Goal: Task Accomplishment & Management: Manage account settings

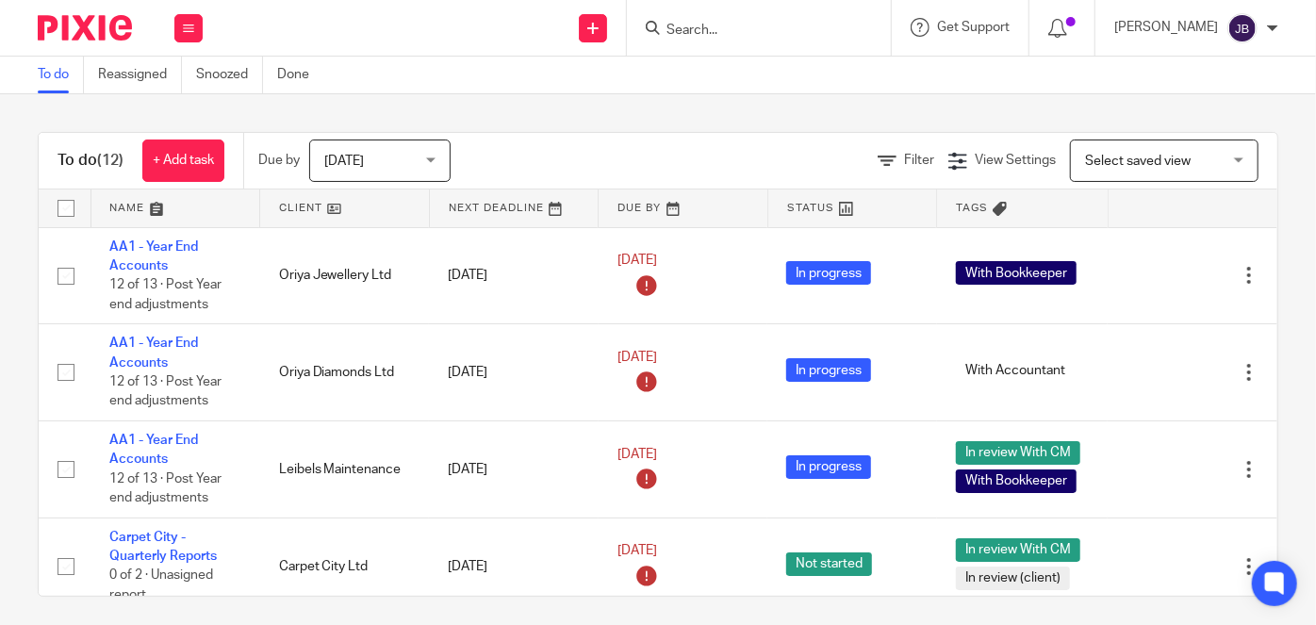
click at [747, 23] on input "Search" at bounding box center [750, 31] width 170 height 17
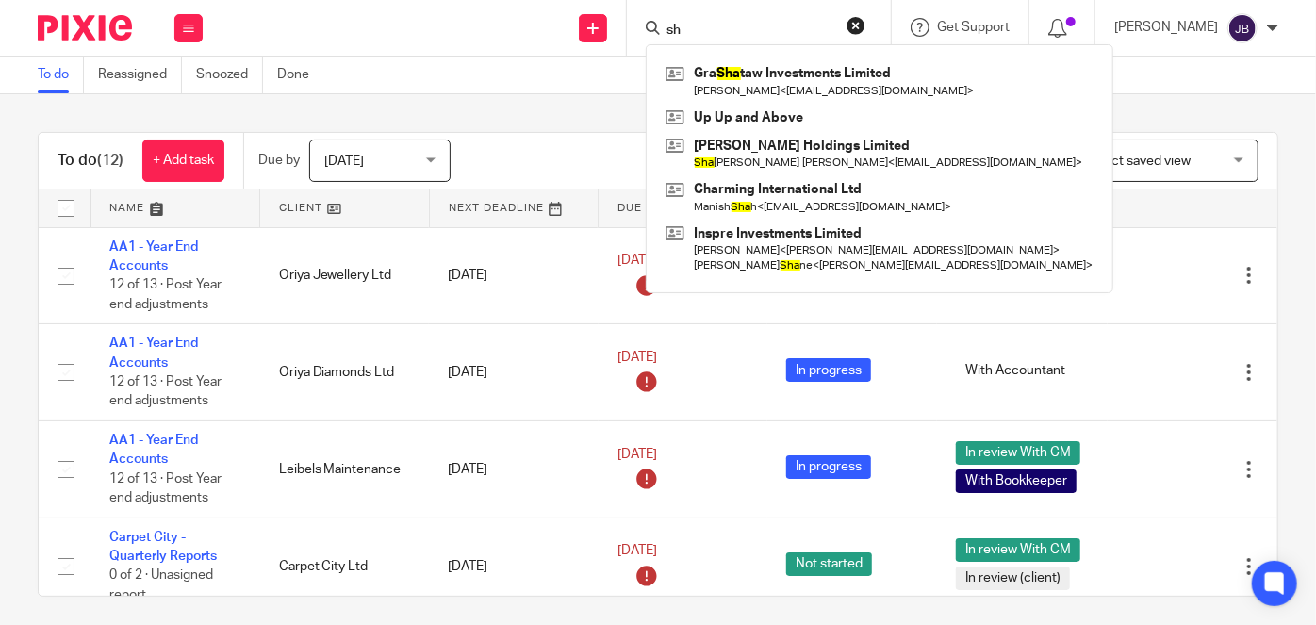
type input "s"
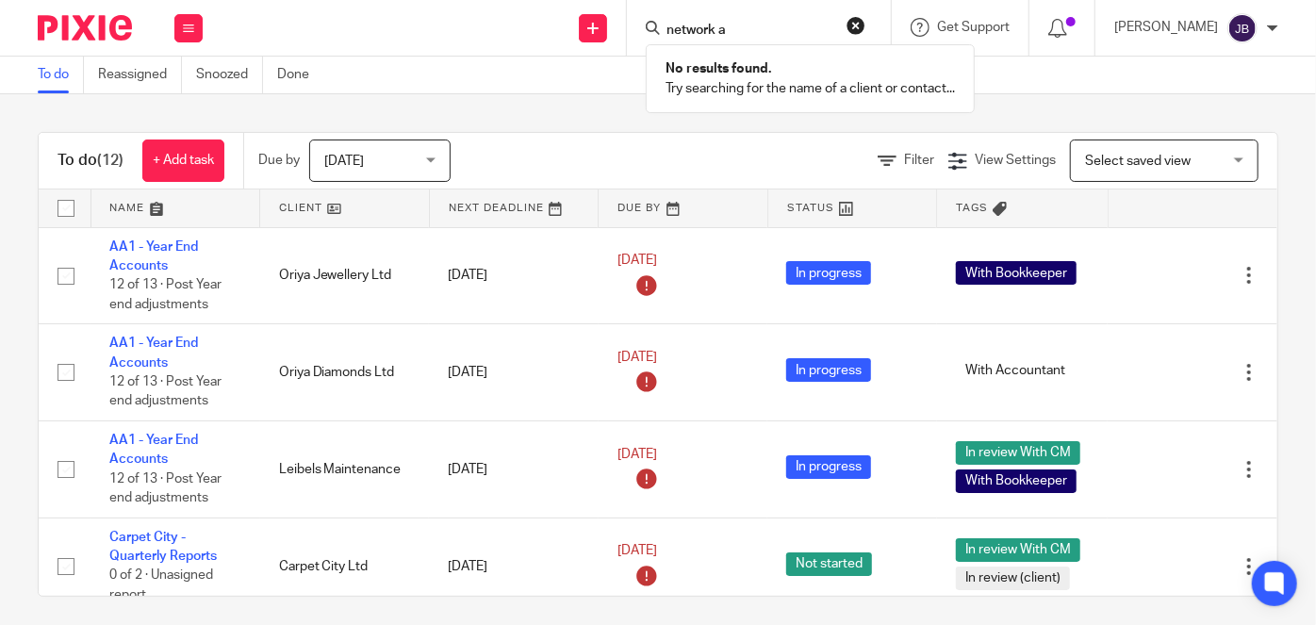
type input "network a"
click button "submit" at bounding box center [0, 0] width 0 height 0
click at [1139, 150] on span "Select saved view" at bounding box center [1154, 161] width 138 height 40
click at [186, 41] on button at bounding box center [188, 28] width 28 height 28
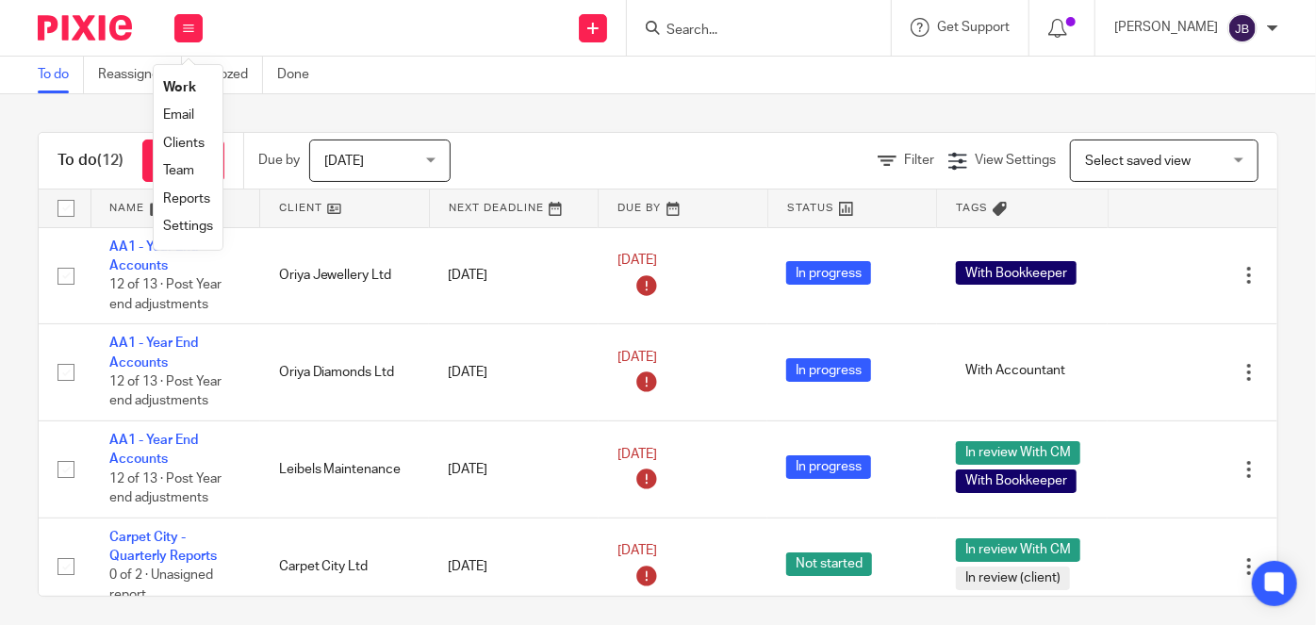
click at [193, 143] on link "Clients" at bounding box center [183, 143] width 41 height 13
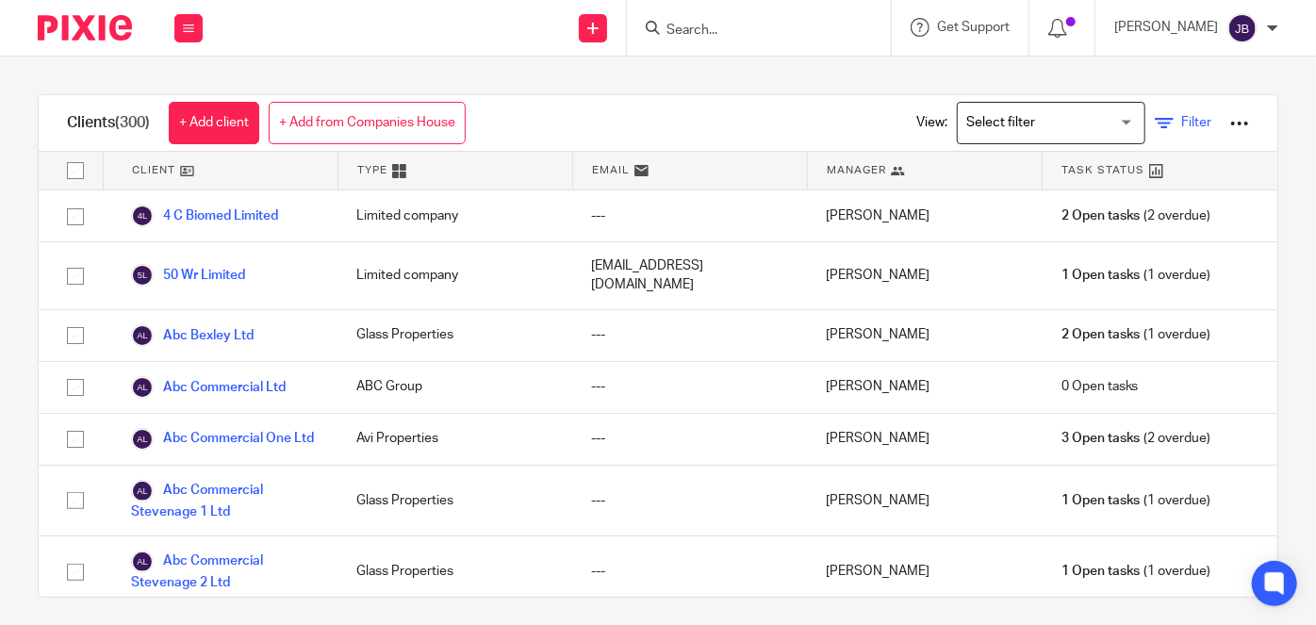
click at [1182, 118] on span "Filter" at bounding box center [1197, 122] width 30 height 13
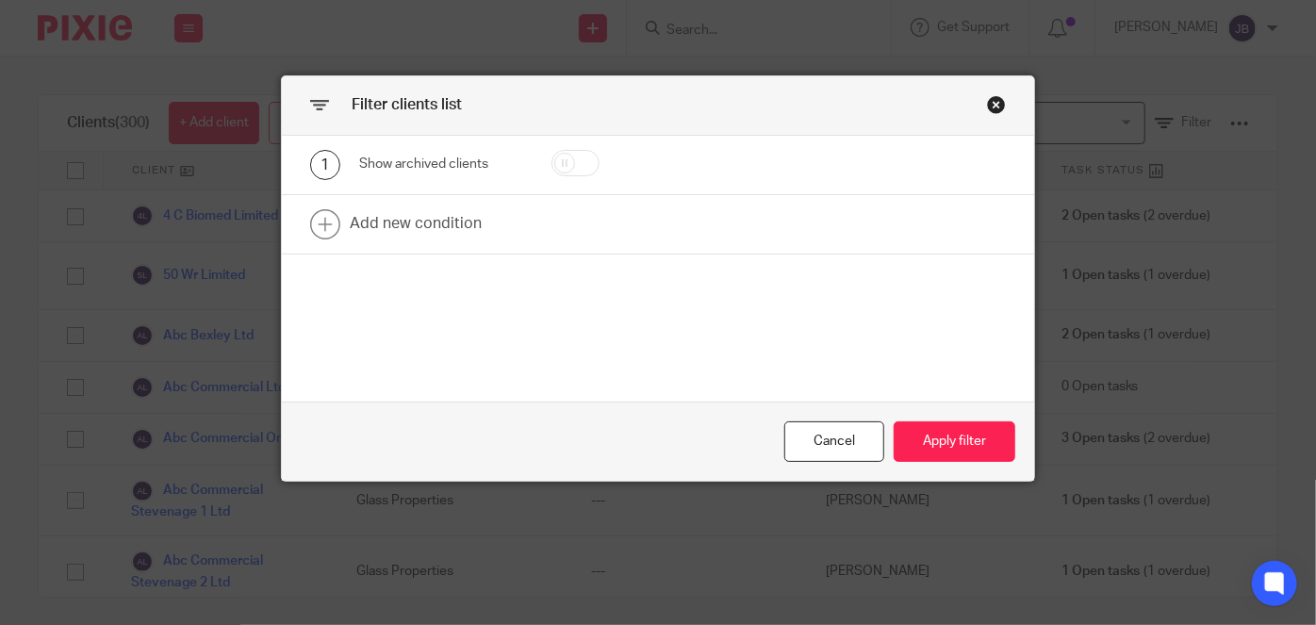
click at [567, 161] on input "checkbox" at bounding box center [576, 163] width 48 height 26
checkbox input "true"
click at [936, 436] on button "Apply filter" at bounding box center [955, 442] width 122 height 41
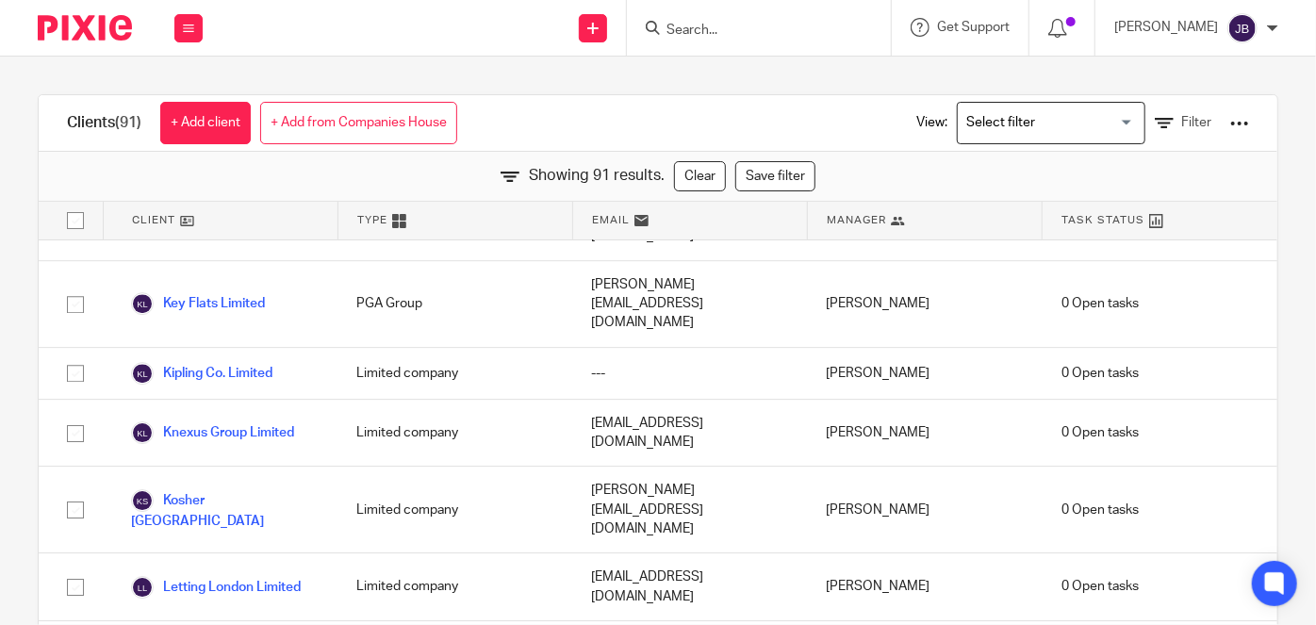
scroll to position [3000, 0]
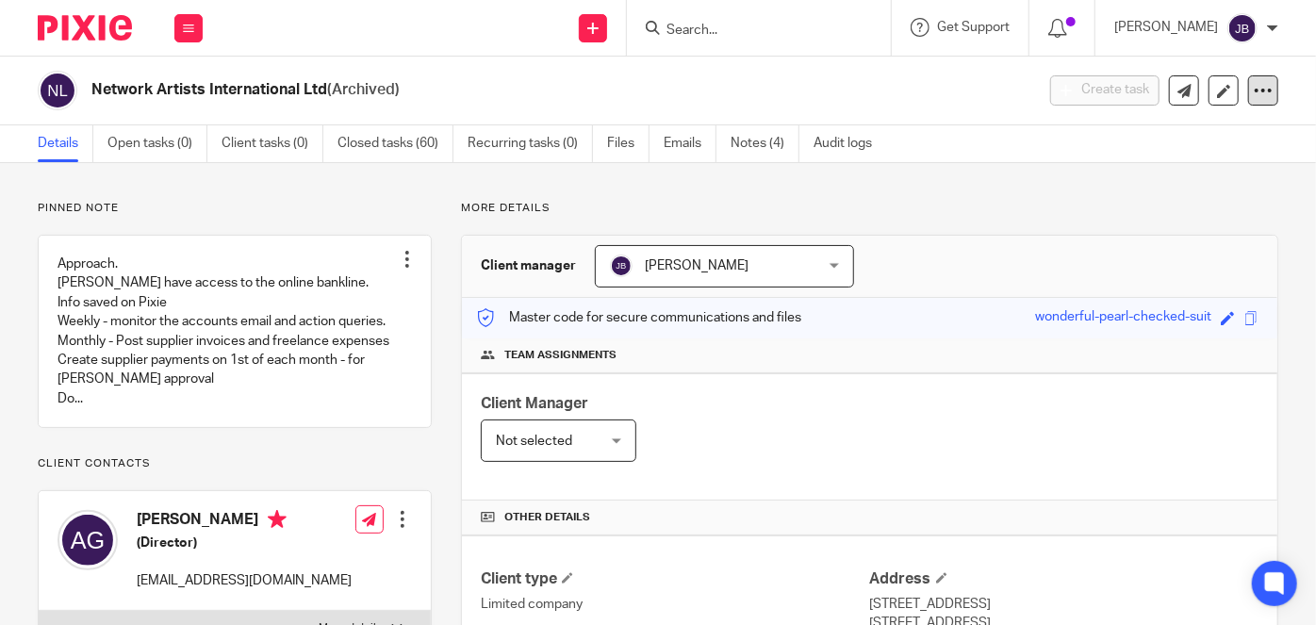
click at [1249, 104] on div at bounding box center [1263, 90] width 30 height 30
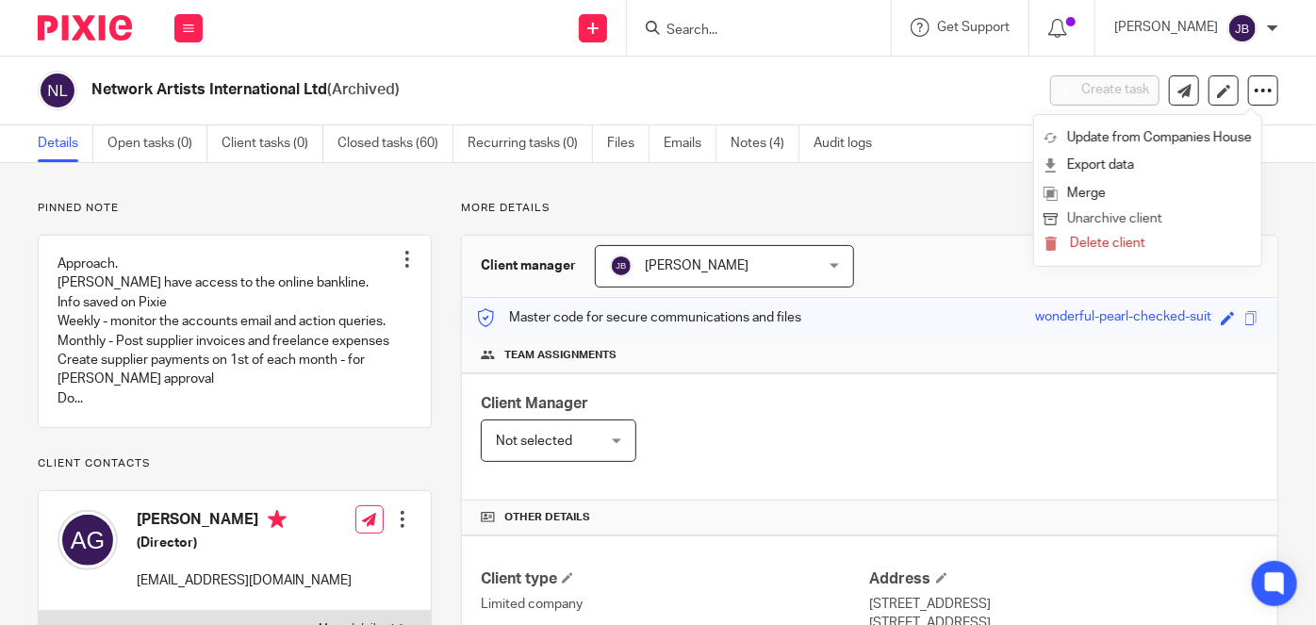
click at [1184, 221] on button "Unarchive client" at bounding box center [1148, 219] width 208 height 25
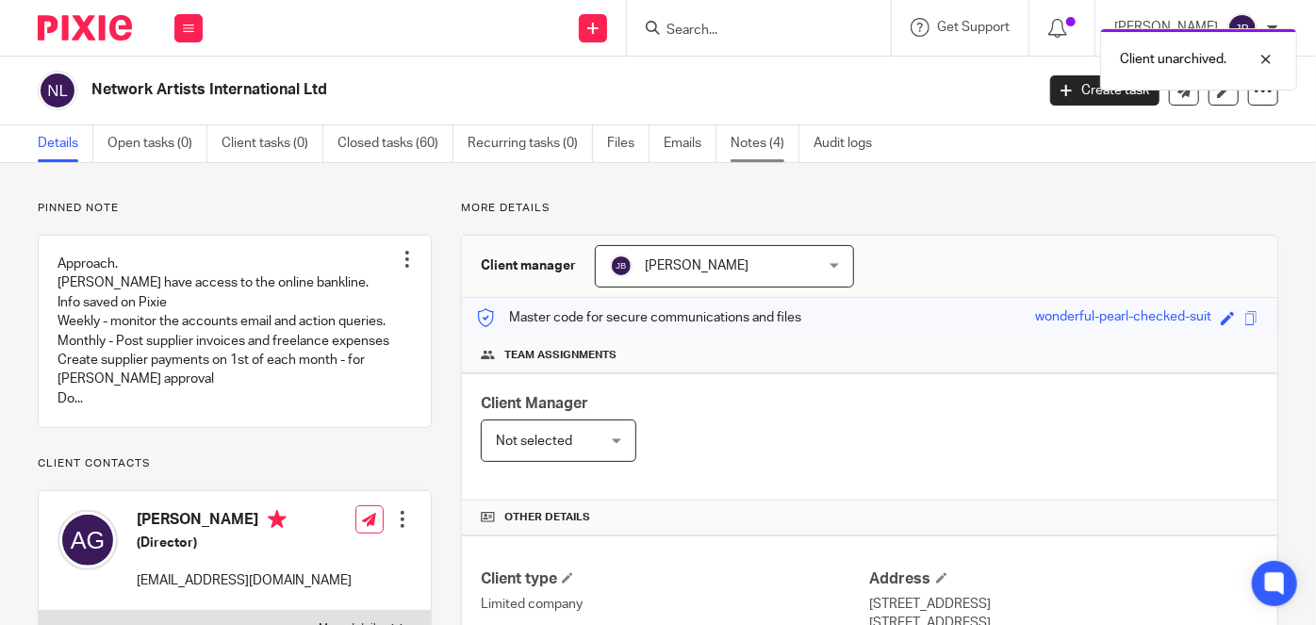
click at [749, 156] on link "Notes (4)" at bounding box center [765, 143] width 69 height 37
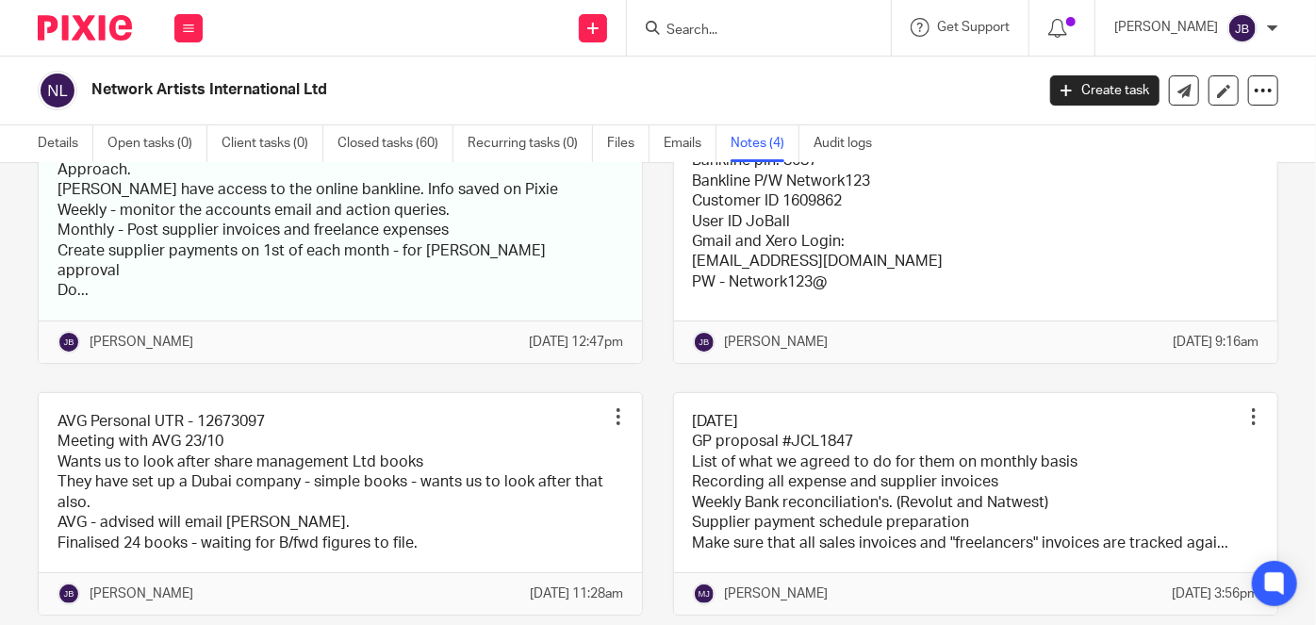
scroll to position [74, 0]
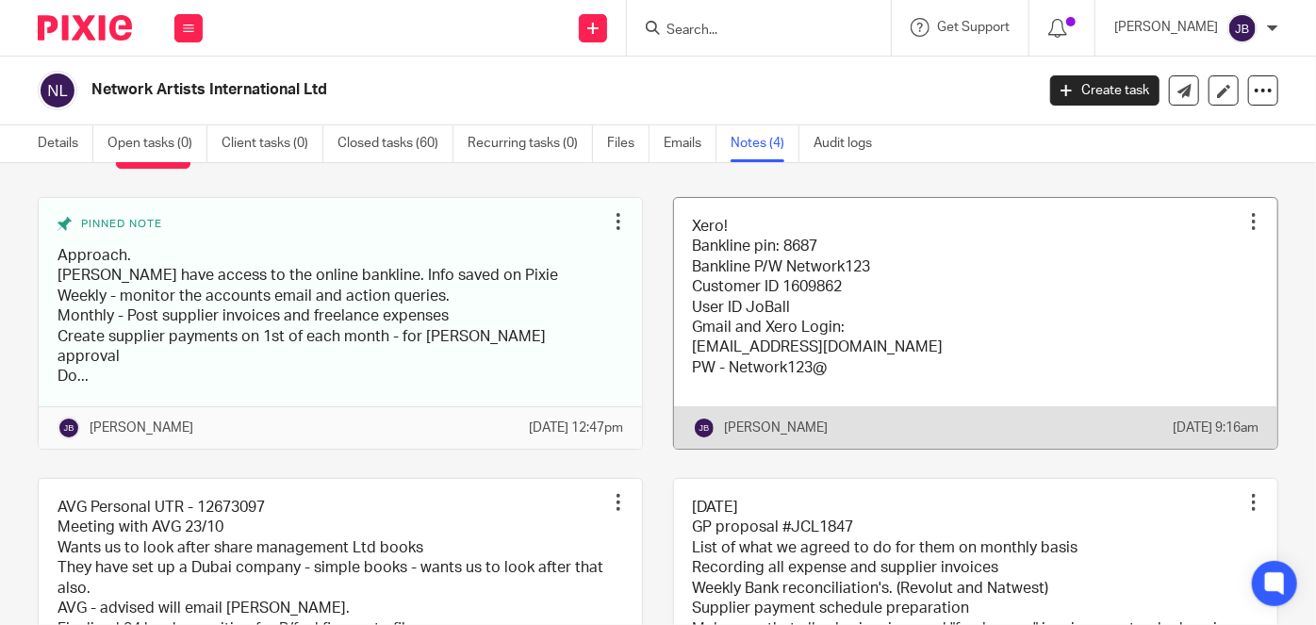
click at [1245, 222] on div at bounding box center [1254, 221] width 19 height 19
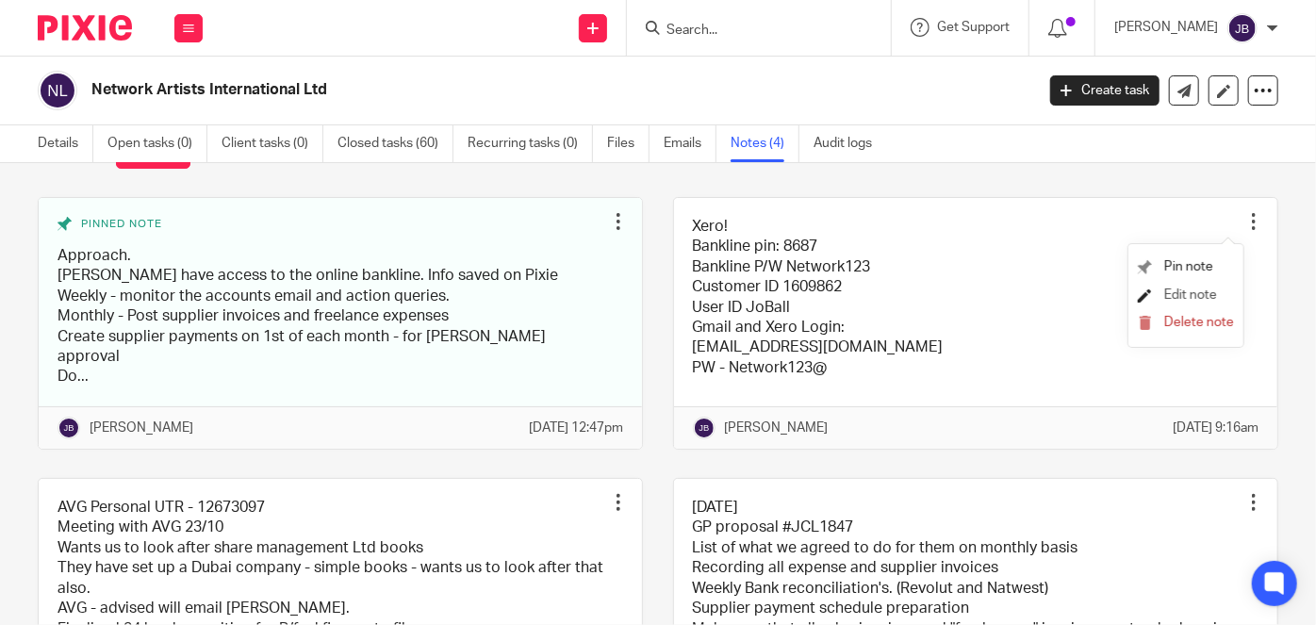
click at [1198, 295] on span "Edit note" at bounding box center [1191, 295] width 53 height 13
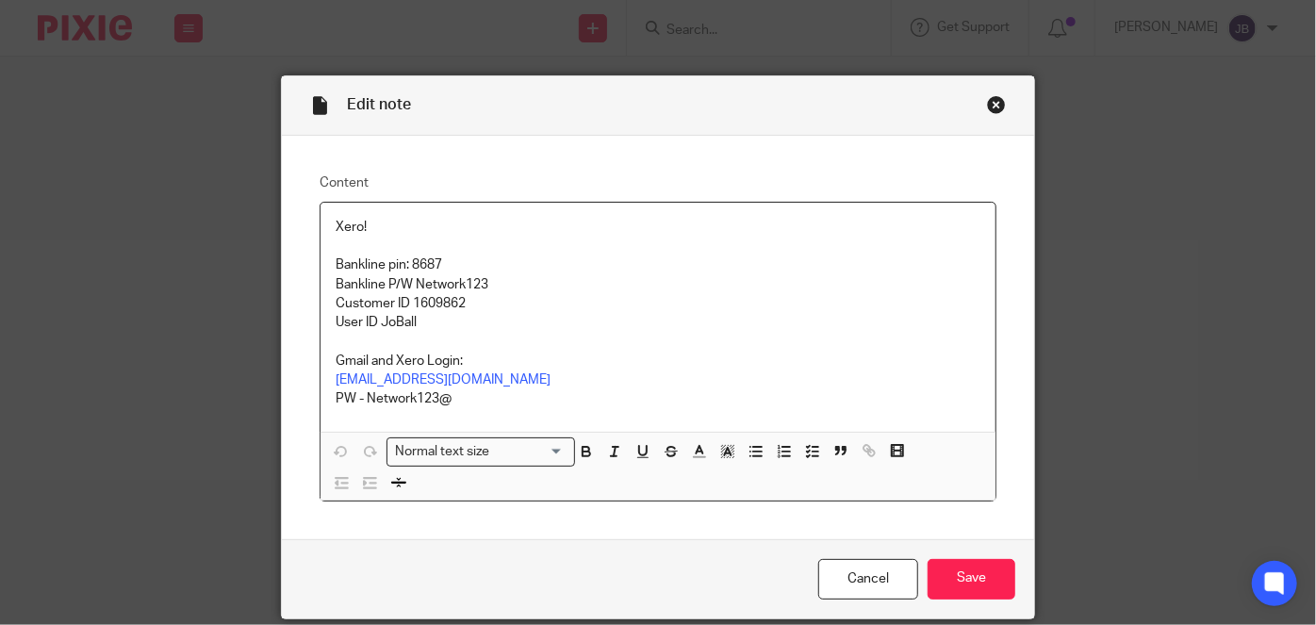
click at [637, 392] on p "PW - Network123@" at bounding box center [658, 398] width 645 height 19
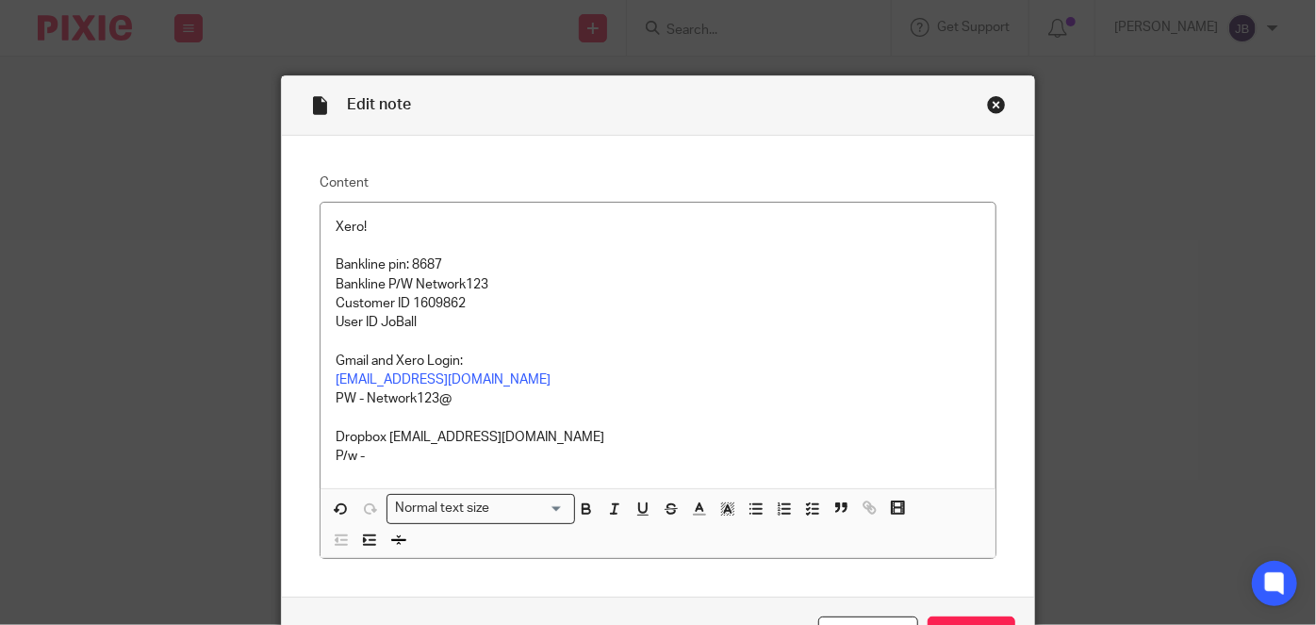
click at [374, 455] on p "P/w -" at bounding box center [658, 456] width 645 height 19
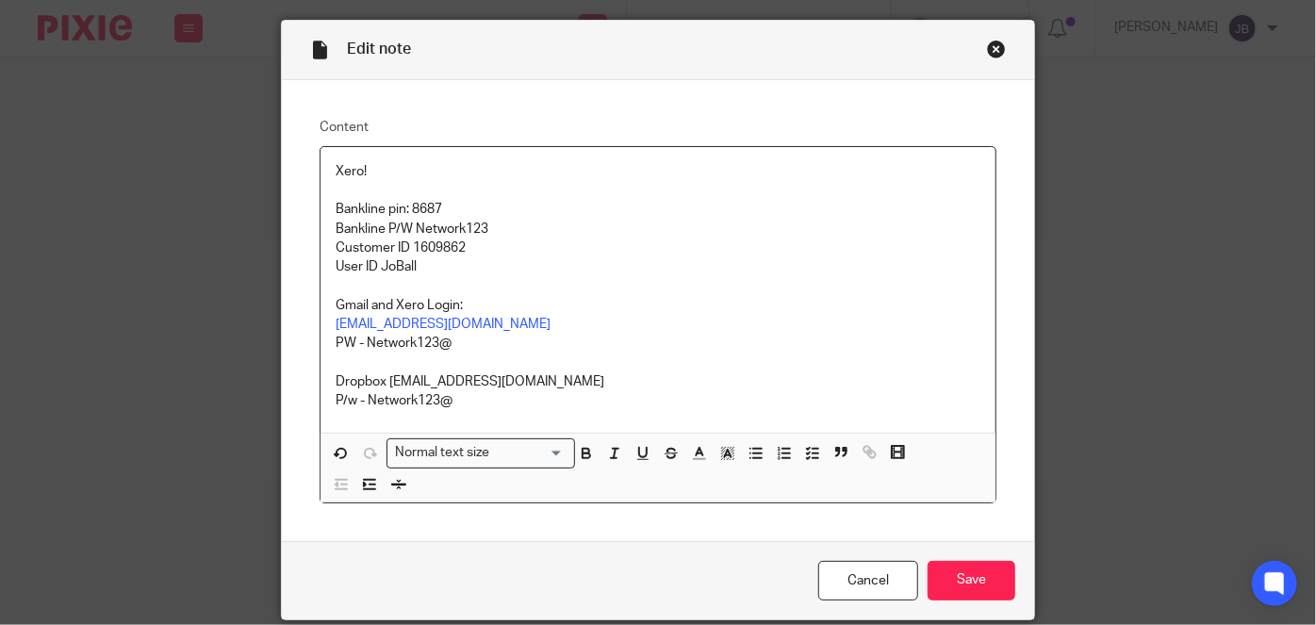
scroll to position [85, 0]
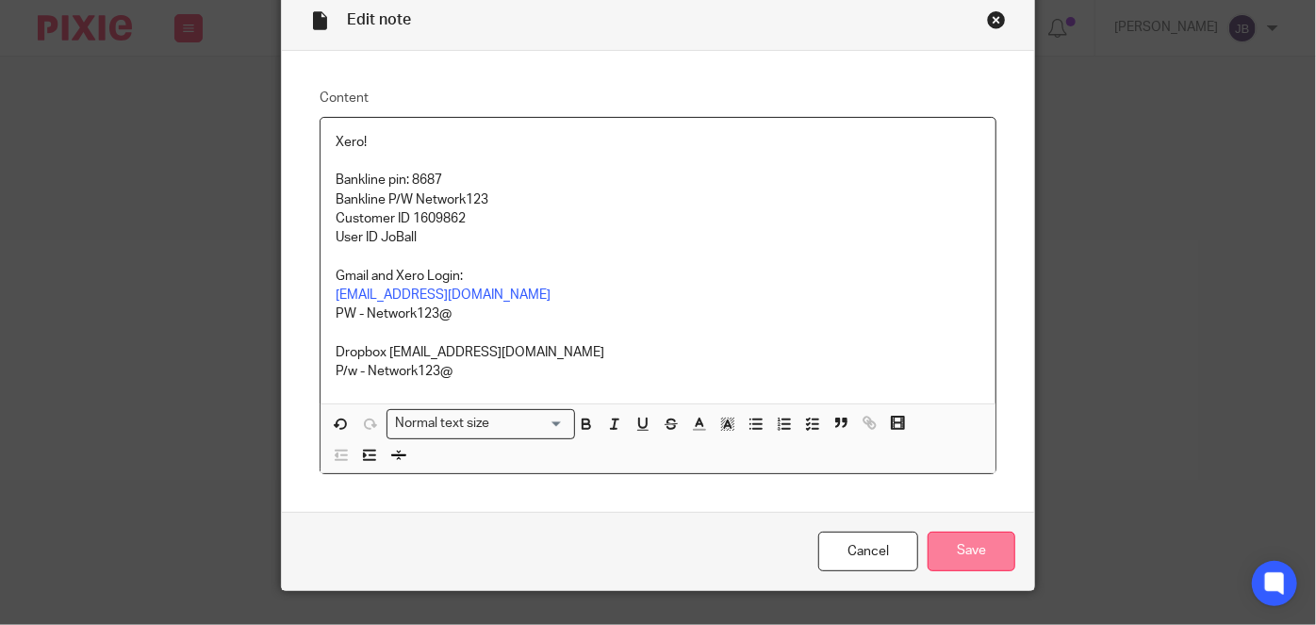
click at [950, 546] on input "Save" at bounding box center [972, 552] width 88 height 41
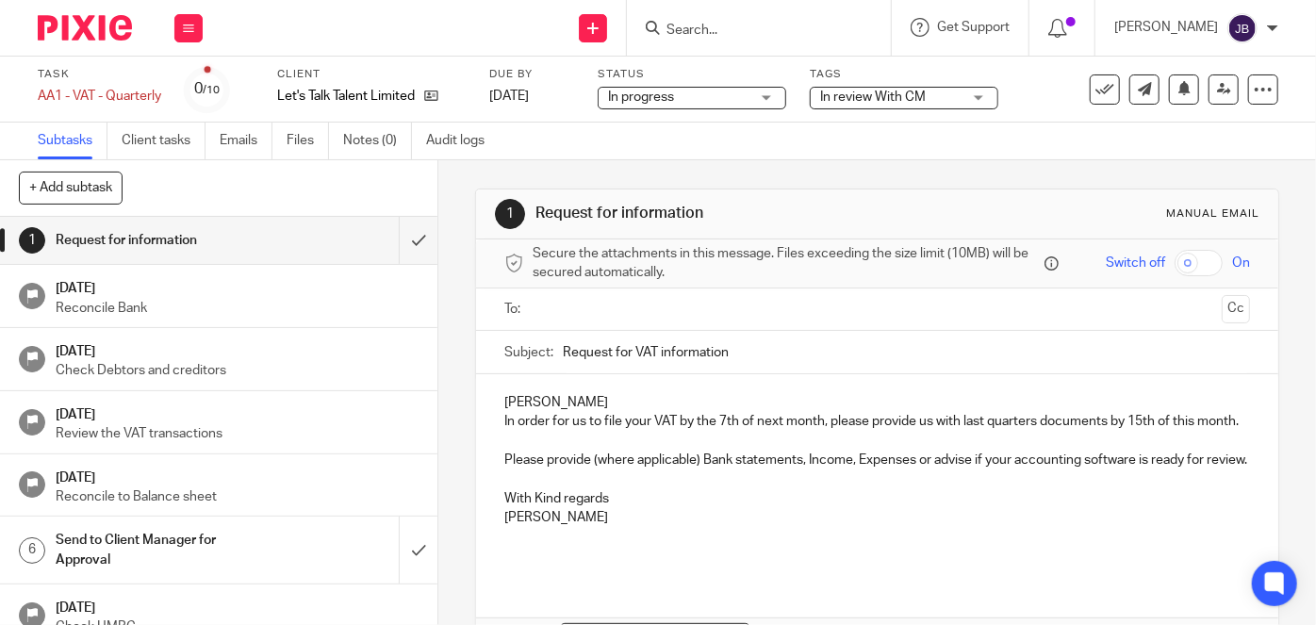
click at [952, 106] on div "In review With CM" at bounding box center [904, 98] width 189 height 23
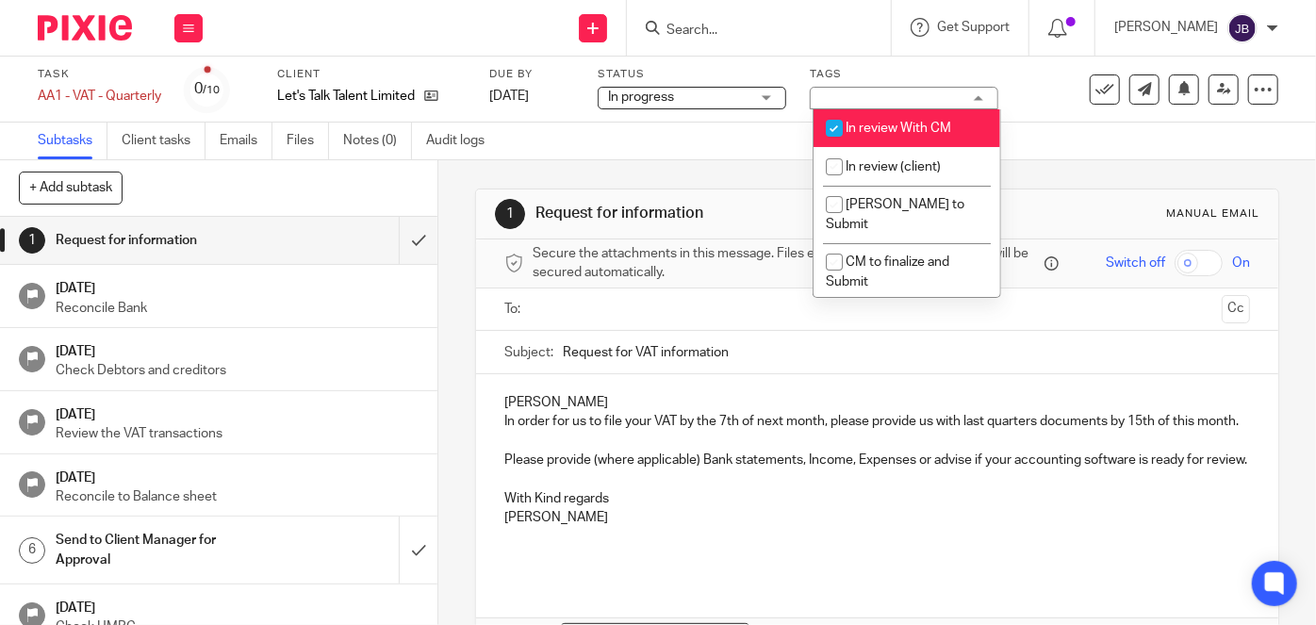
click at [929, 122] on span "In review With CM" at bounding box center [899, 128] width 106 height 13
checkbox input "false"
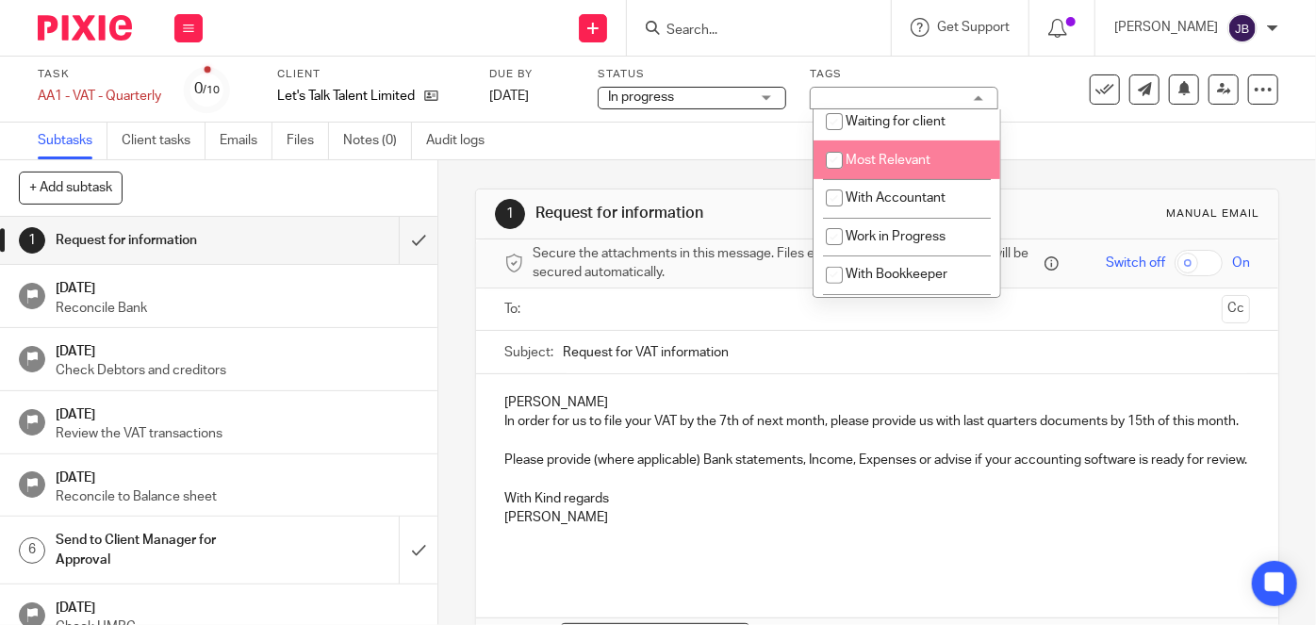
scroll to position [342, 0]
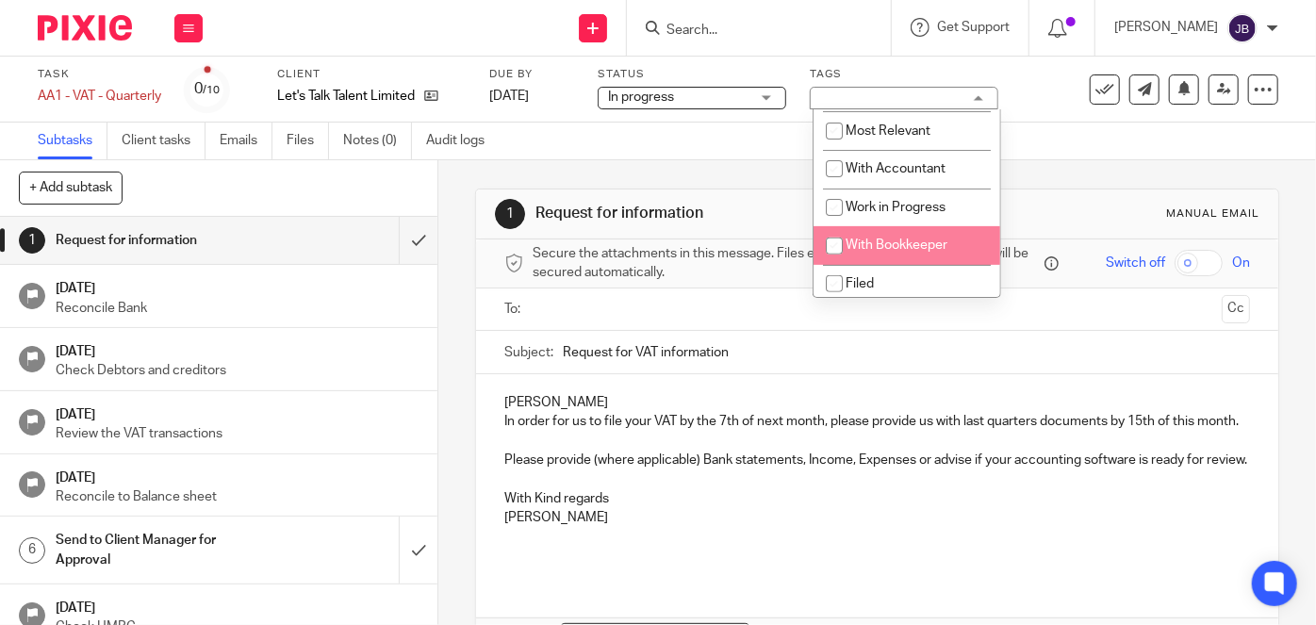
click at [914, 239] on span "With Bookkeeper" at bounding box center [897, 245] width 102 height 13
checkbox input "true"
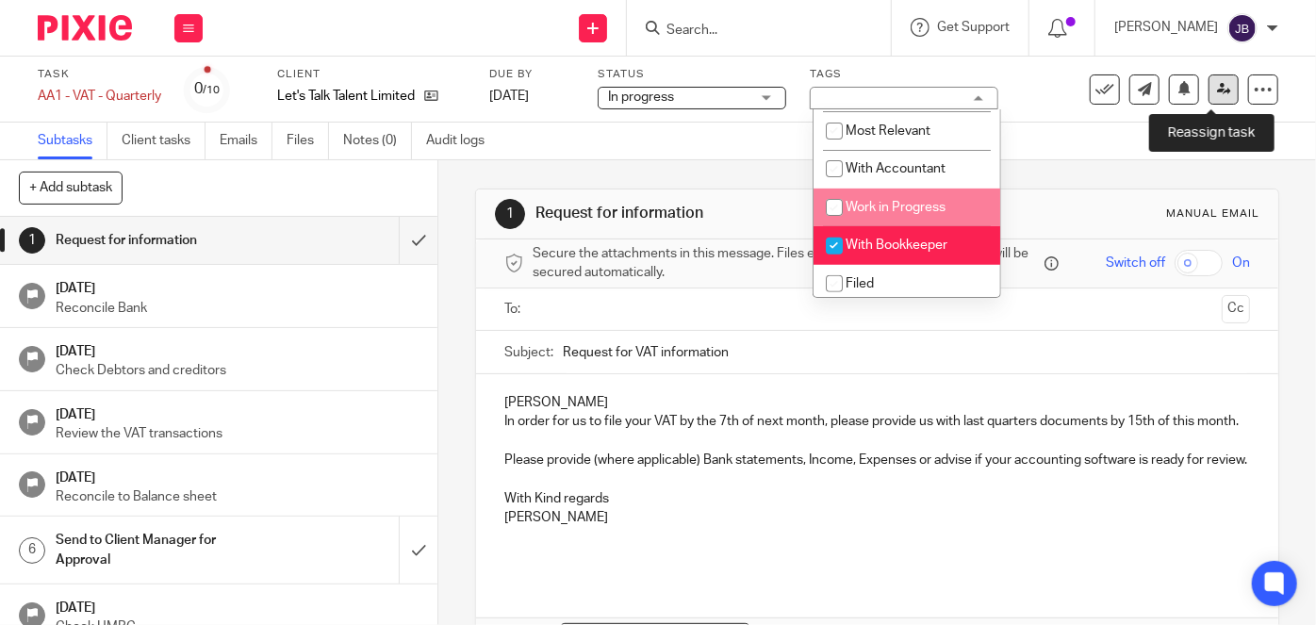
click at [1217, 93] on icon at bounding box center [1224, 89] width 14 height 14
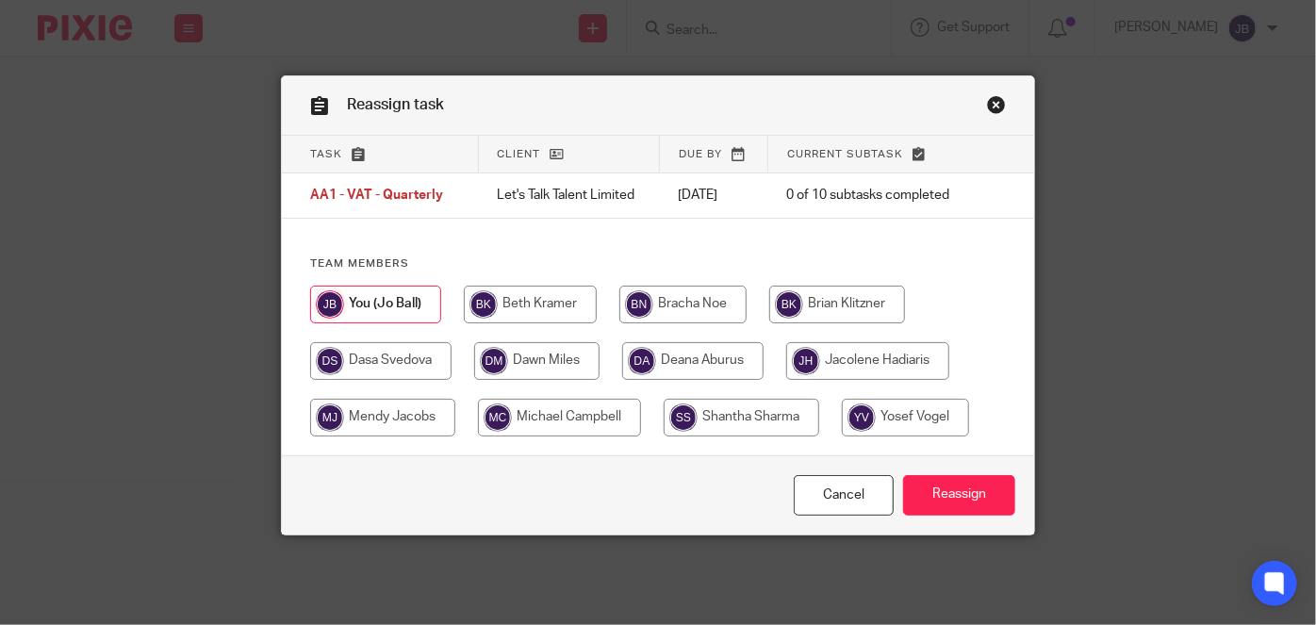
click at [696, 414] on input "radio" at bounding box center [742, 418] width 156 height 38
radio input "true"
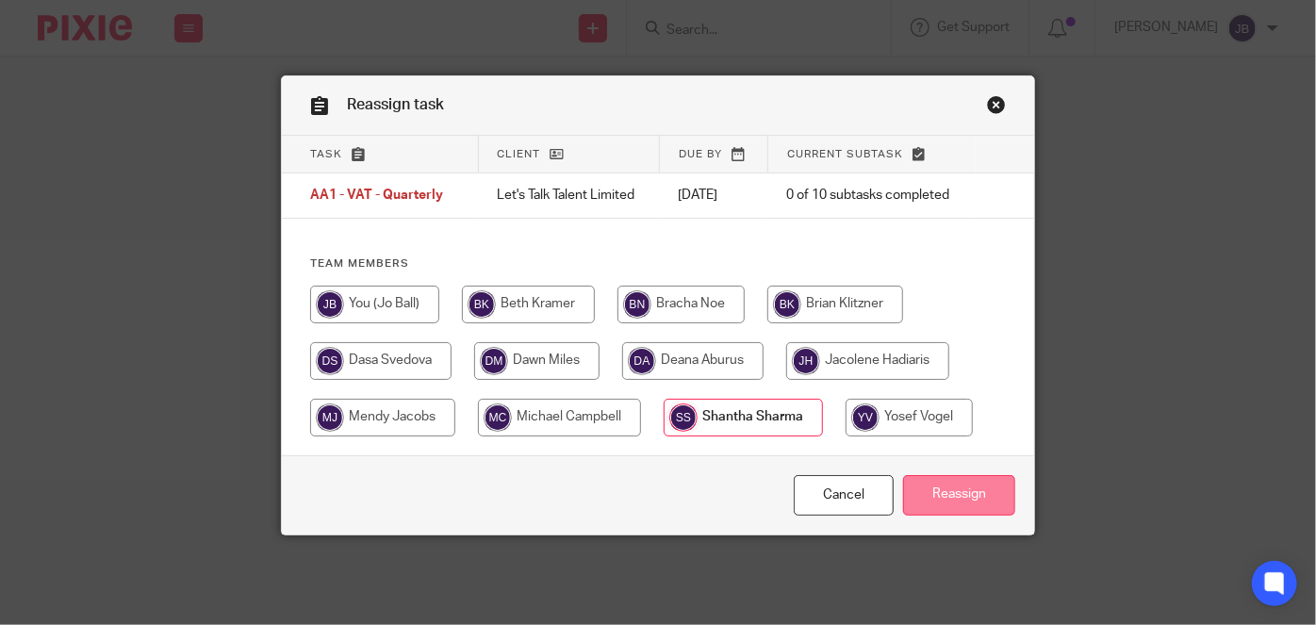
click at [976, 500] on input "Reassign" at bounding box center [959, 495] width 112 height 41
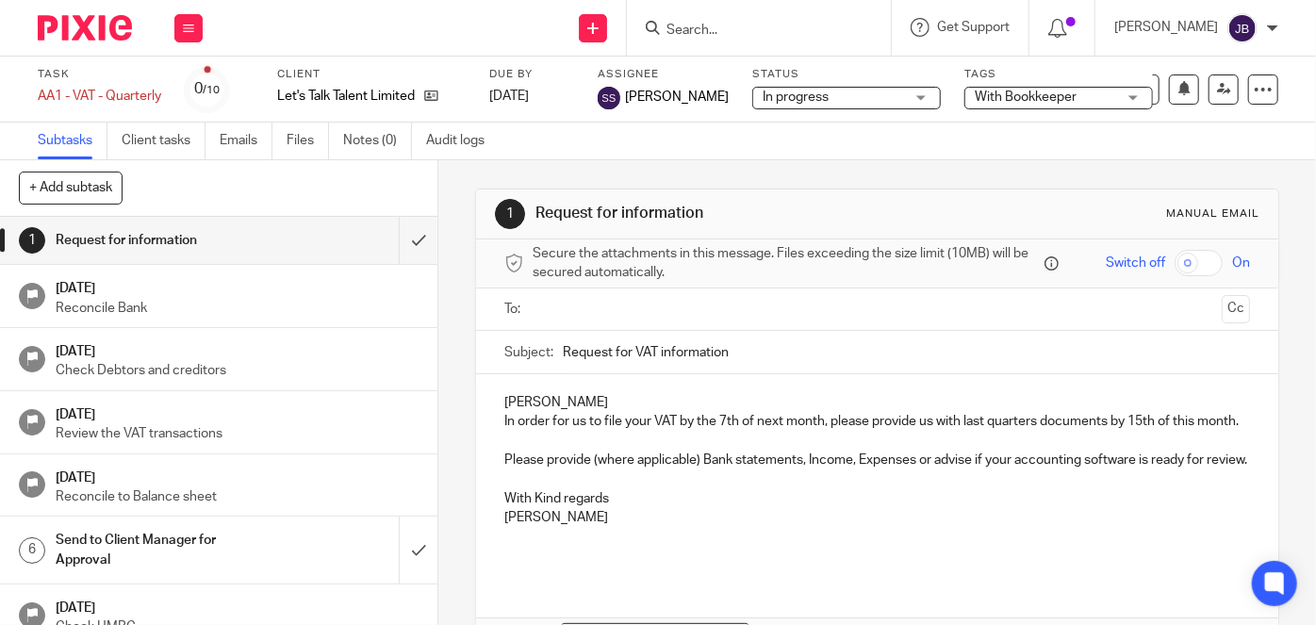
click at [779, 19] on form at bounding box center [765, 28] width 201 height 24
